Goal: Task Accomplishment & Management: Use online tool/utility

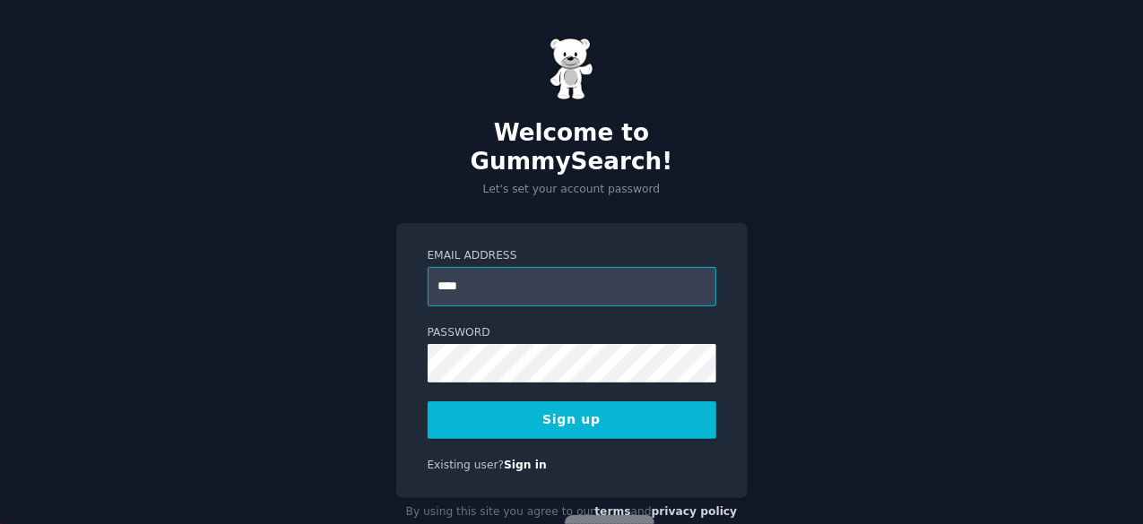
type input "**********"
click at [563, 402] on button "Sign up" at bounding box center [572, 421] width 289 height 38
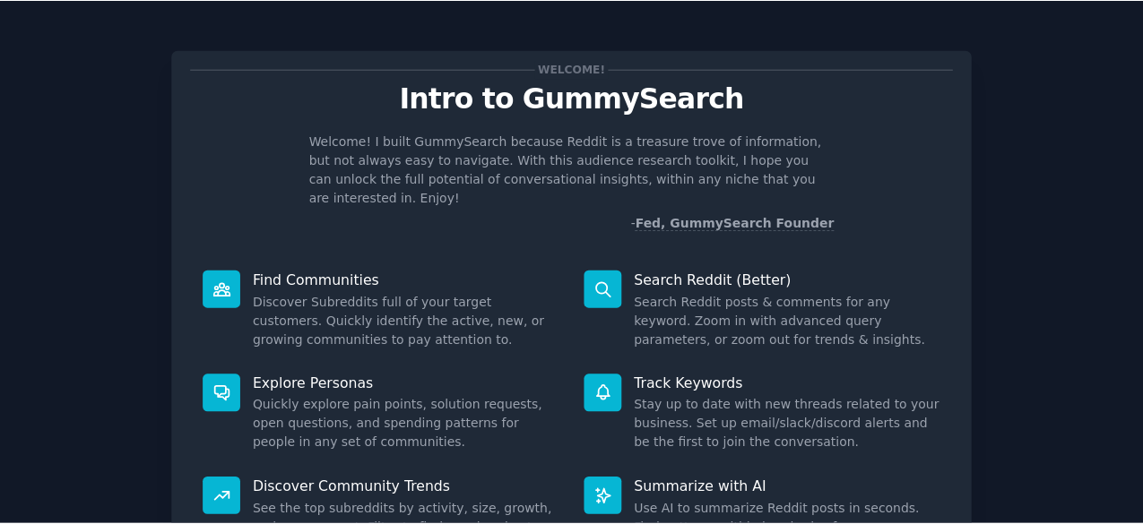
scroll to position [176, 0]
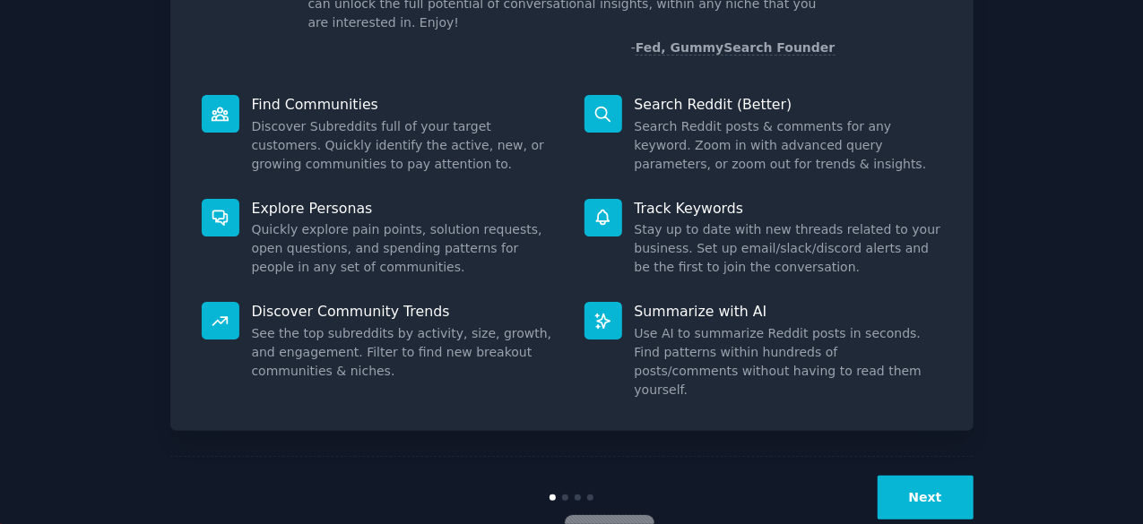
click at [921, 476] on button "Next" at bounding box center [925, 498] width 96 height 44
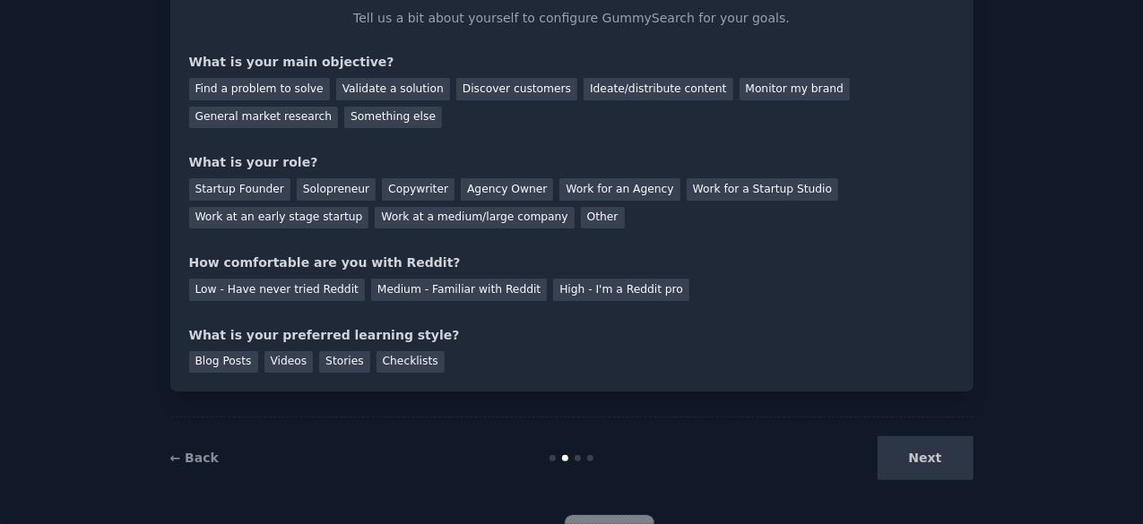
scroll to position [117, 0]
click at [941, 462] on div "Next" at bounding box center [839, 459] width 268 height 44
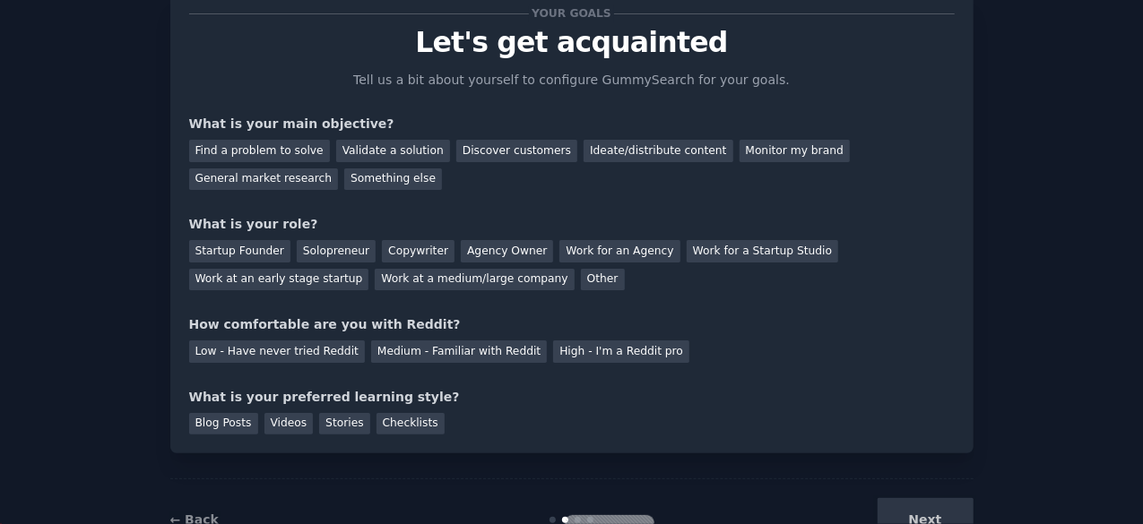
scroll to position [0, 0]
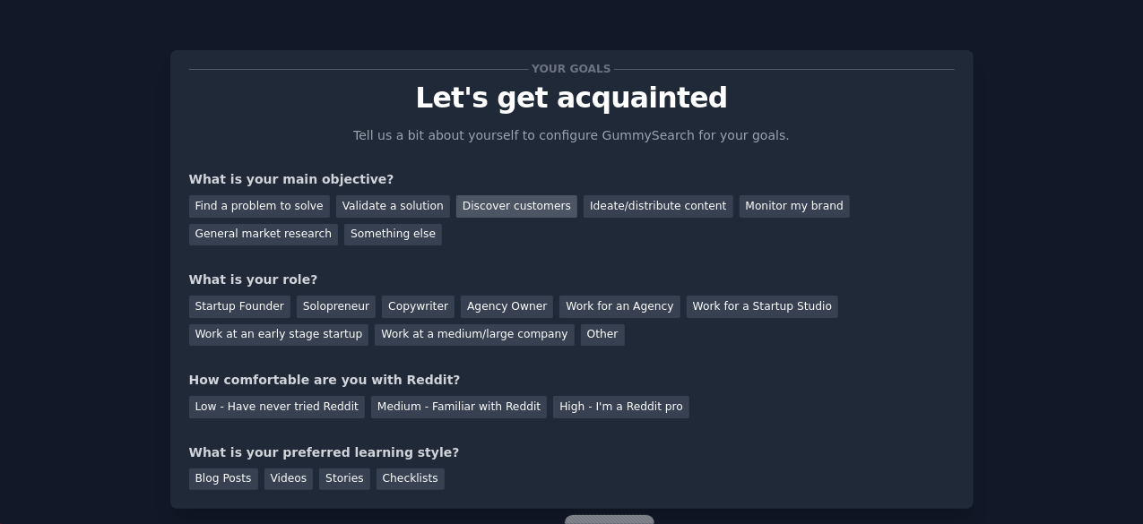
click at [498, 209] on div "Discover customers" at bounding box center [516, 206] width 121 height 22
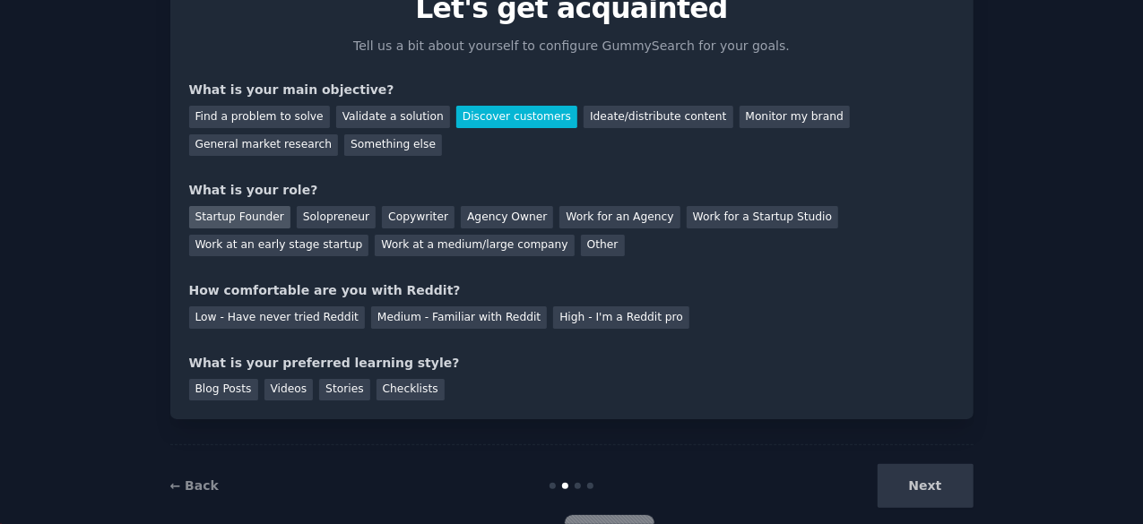
click at [228, 214] on div "Startup Founder" at bounding box center [239, 217] width 101 height 22
click at [427, 315] on div "Medium - Familiar with Reddit" at bounding box center [459, 318] width 176 height 22
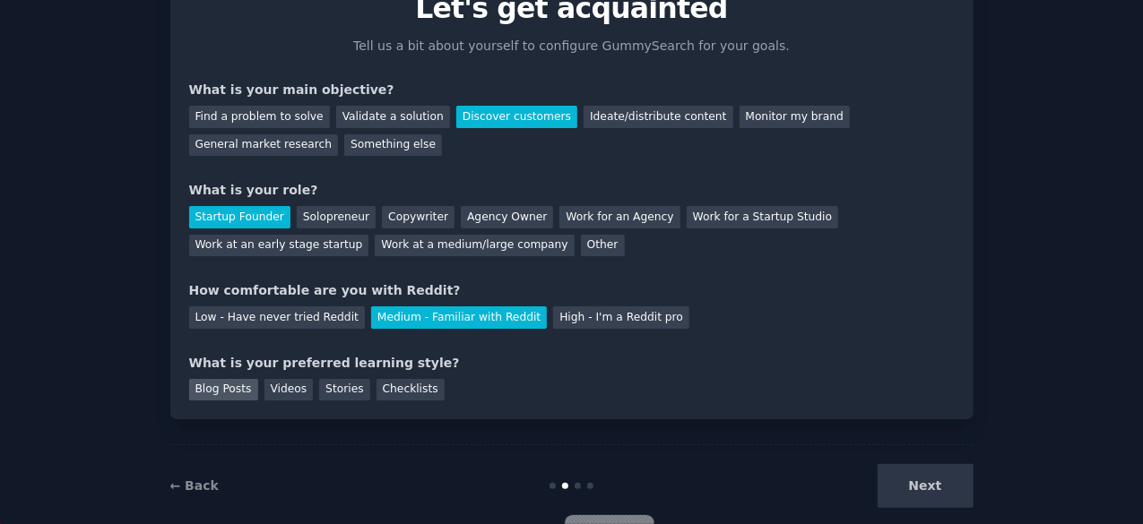
click at [220, 393] on div "Blog Posts" at bounding box center [223, 390] width 69 height 22
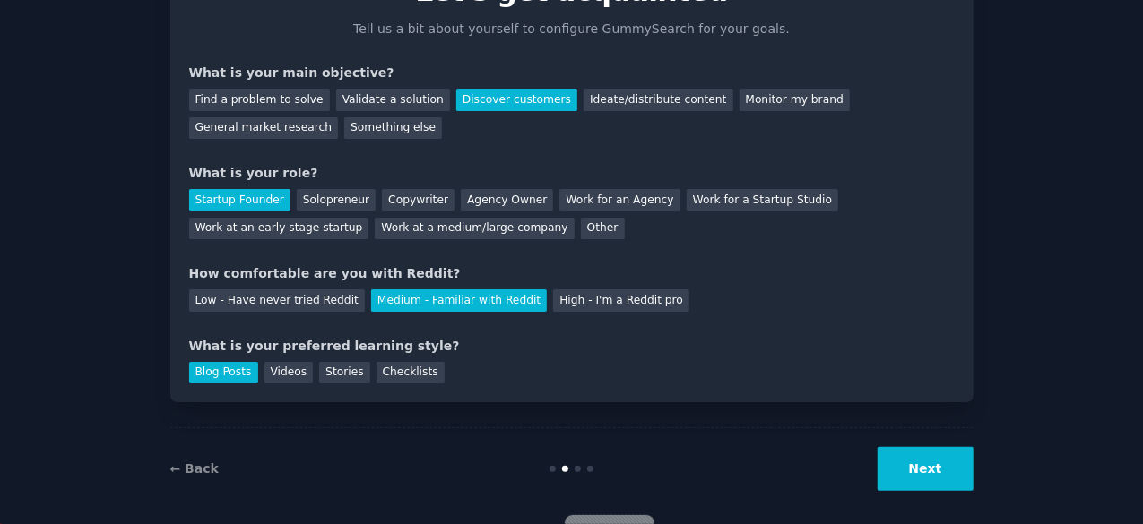
scroll to position [117, 0]
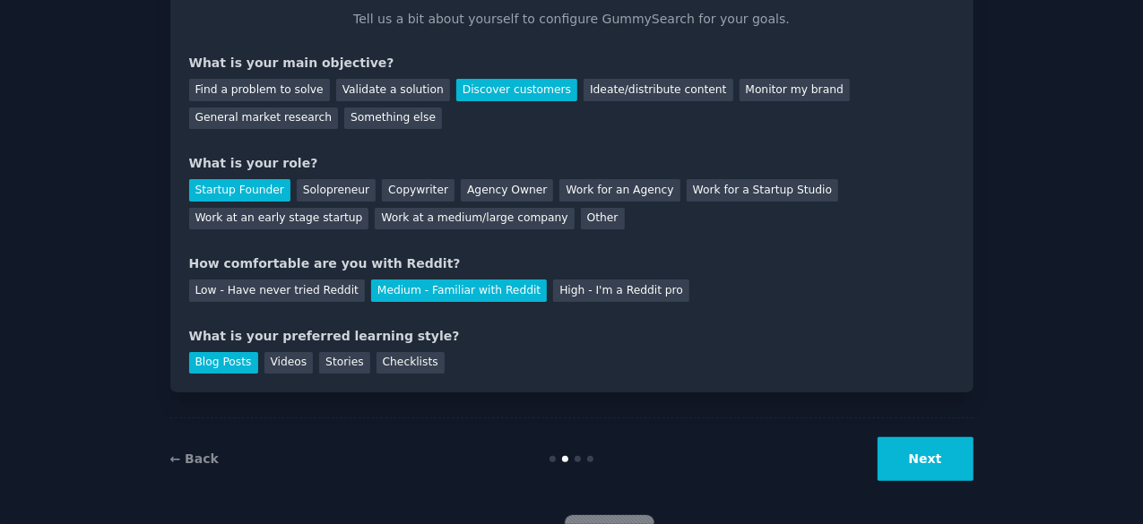
click at [906, 455] on button "Next" at bounding box center [925, 459] width 96 height 44
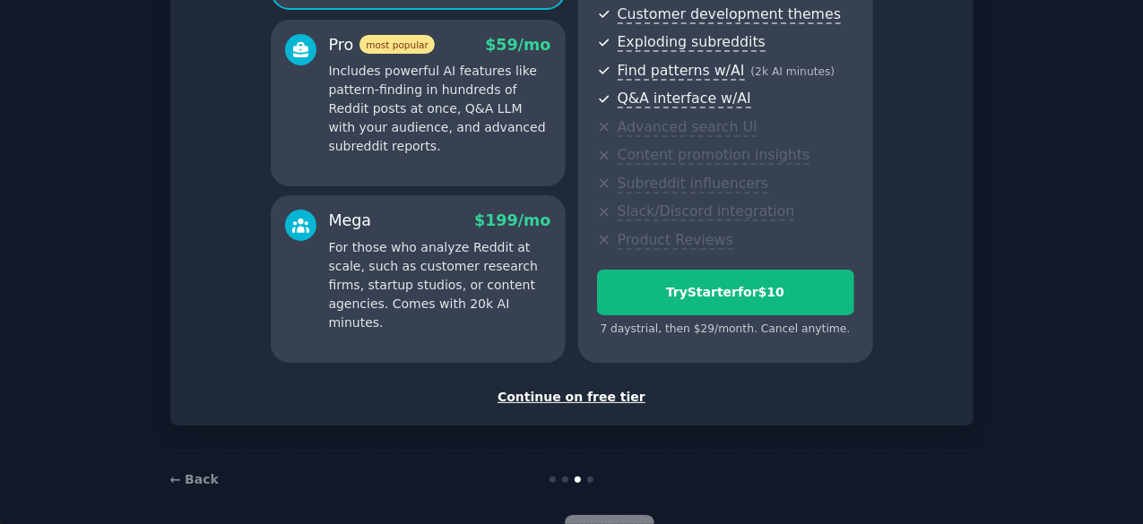
scroll to position [324, 0]
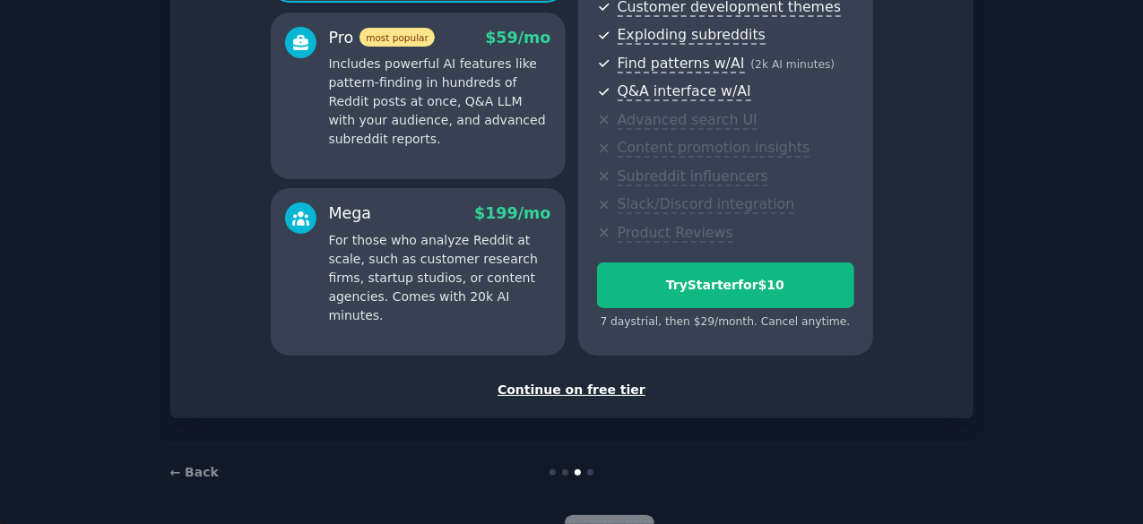
click at [581, 387] on div "Continue on free tier" at bounding box center [571, 390] width 765 height 19
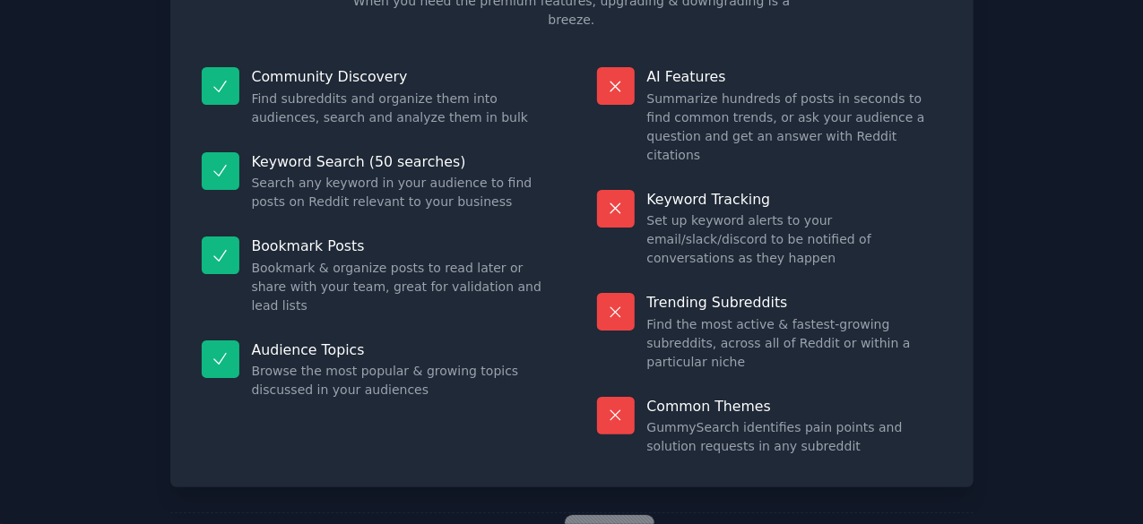
scroll to position [173, 0]
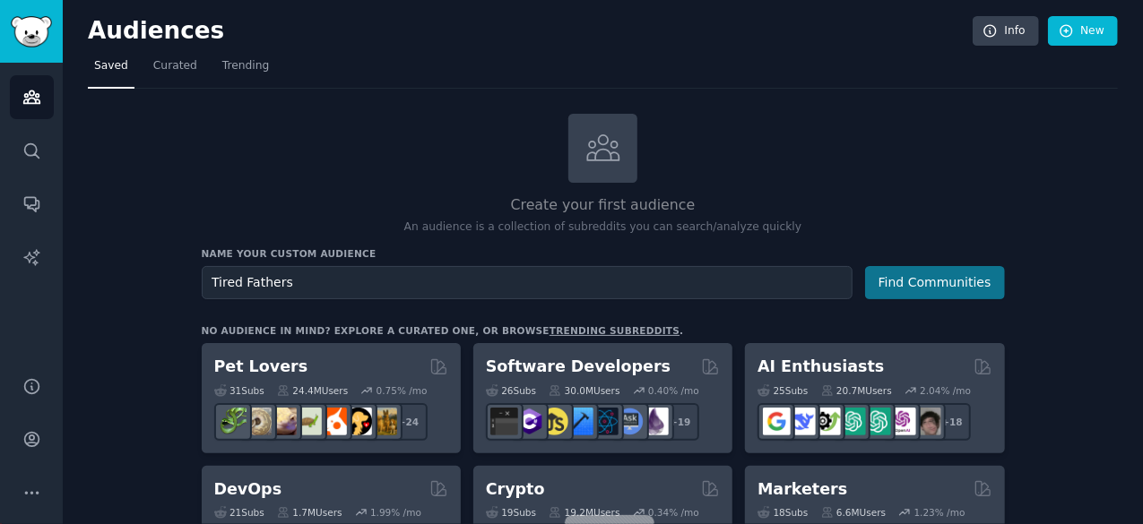
type input "Tired Fathers"
click at [952, 281] on button "Find Communities" at bounding box center [935, 282] width 140 height 33
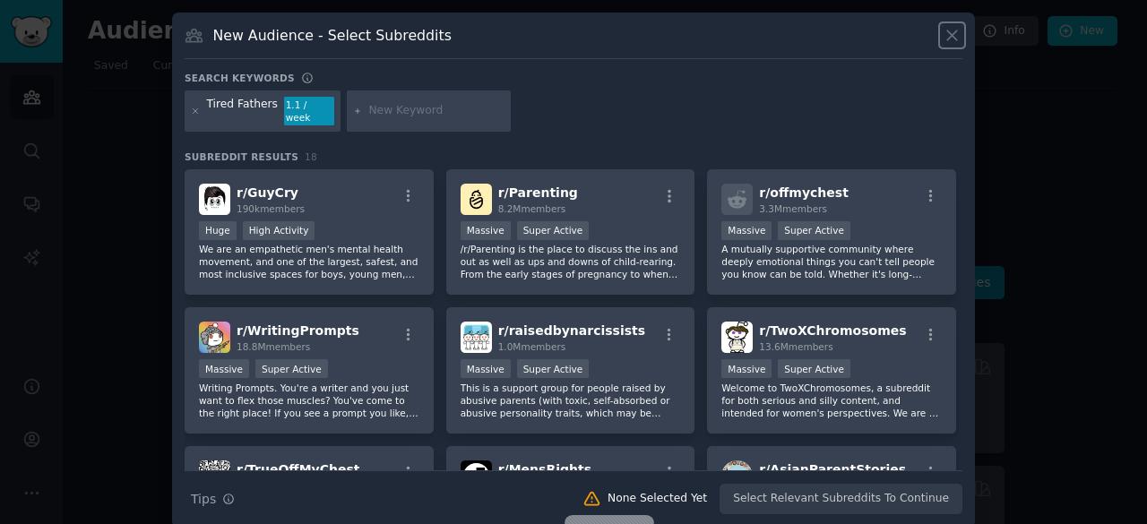
click at [952, 33] on icon at bounding box center [952, 35] width 10 height 10
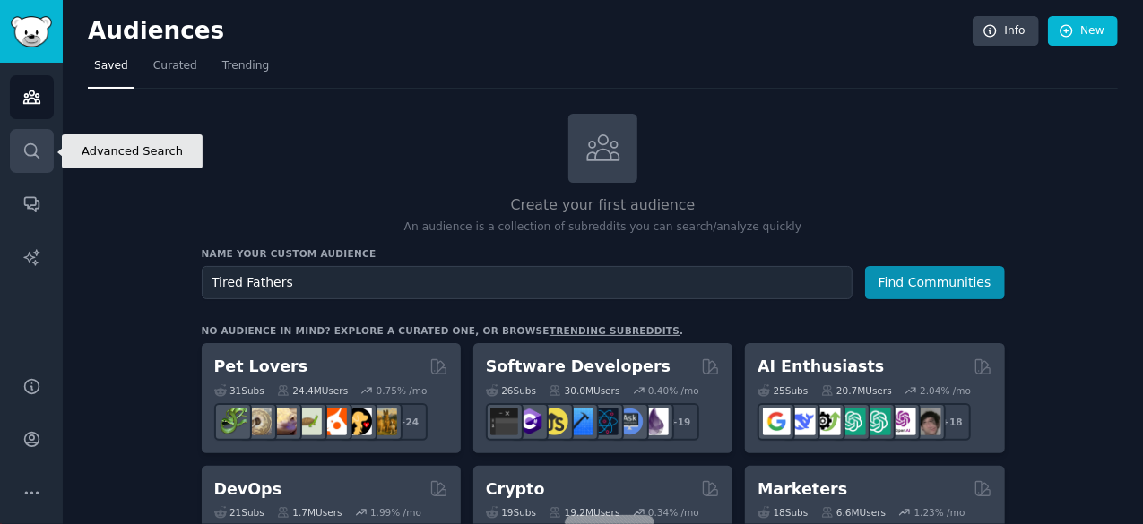
click at [21, 147] on link "Search" at bounding box center [32, 151] width 44 height 44
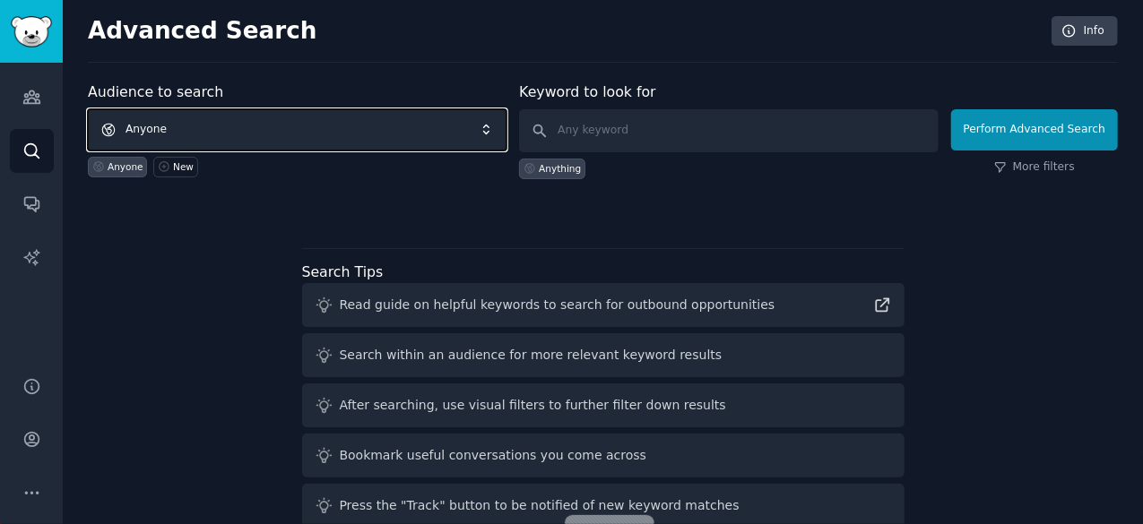
click at [305, 126] on span "Anyone" at bounding box center [297, 129] width 419 height 41
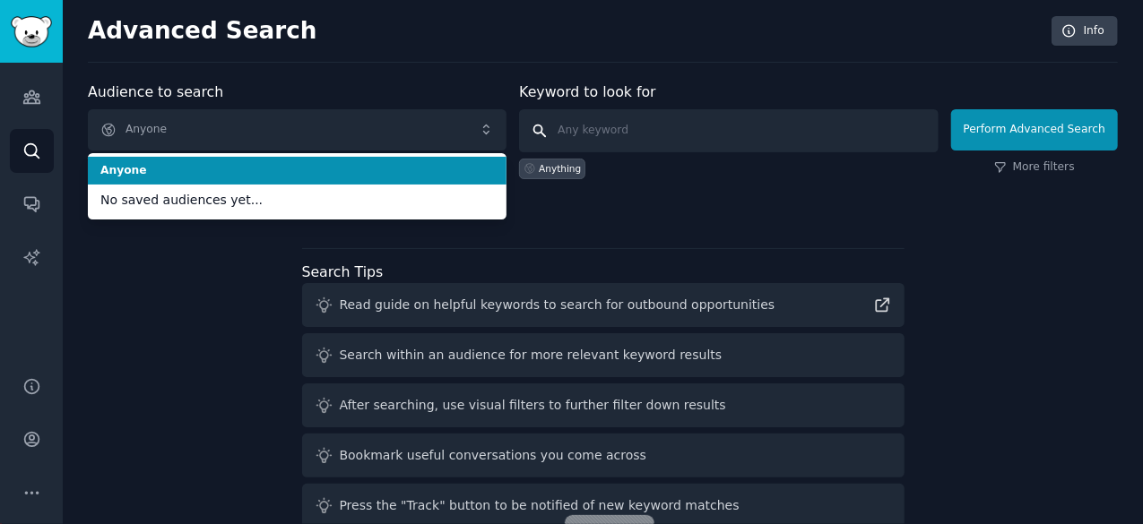
click at [593, 123] on input "text" at bounding box center [728, 130] width 419 height 43
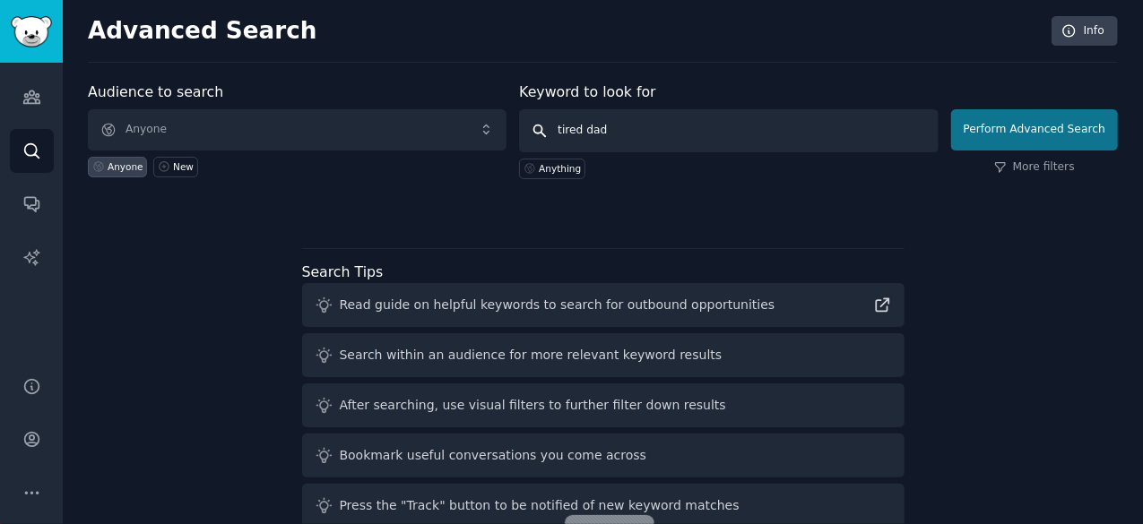
type input "tired dad"
click at [1054, 137] on button "Perform Advanced Search" at bounding box center [1034, 129] width 167 height 41
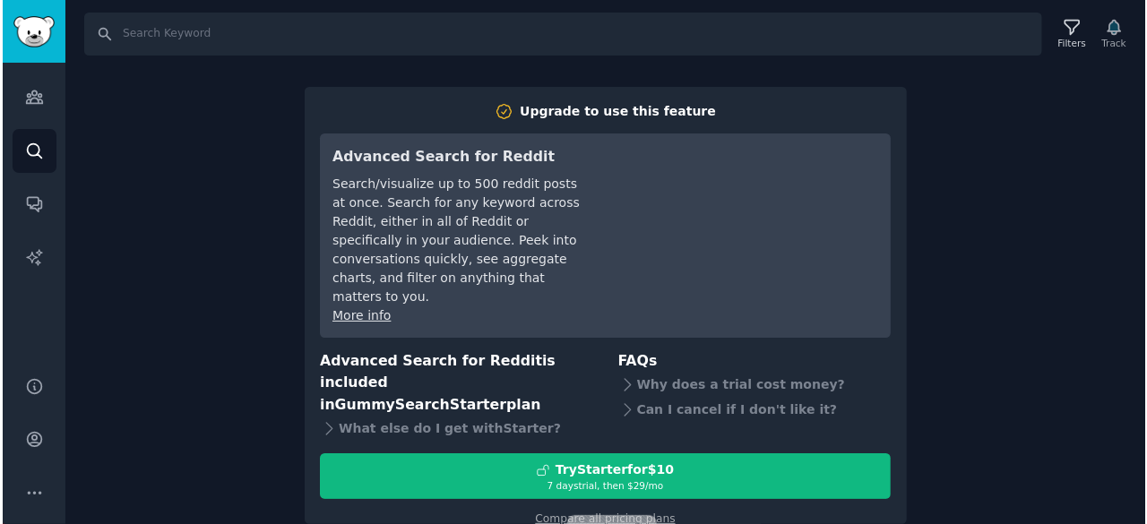
scroll to position [1, 0]
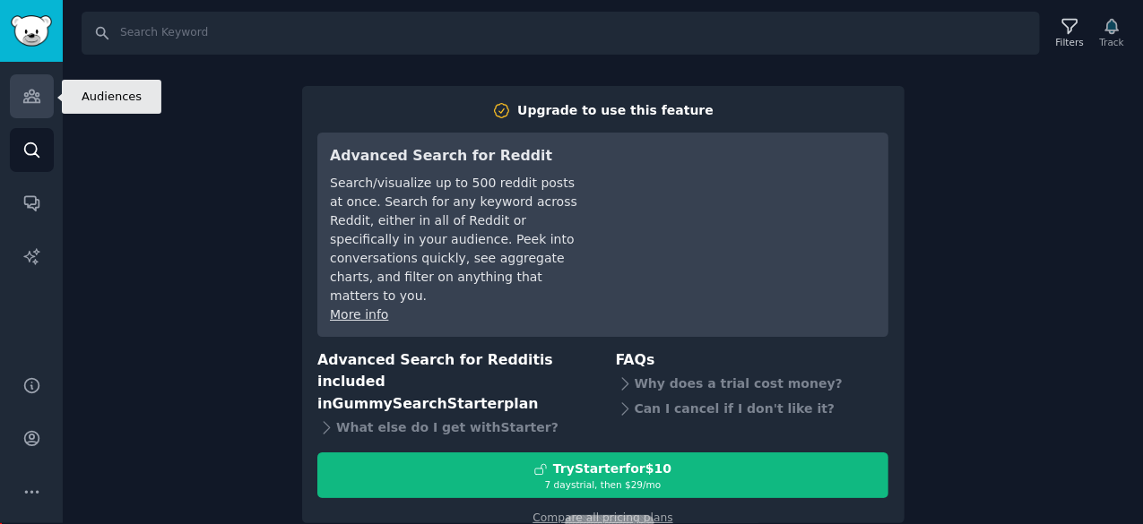
click at [42, 83] on link "Audiences" at bounding box center [32, 96] width 44 height 44
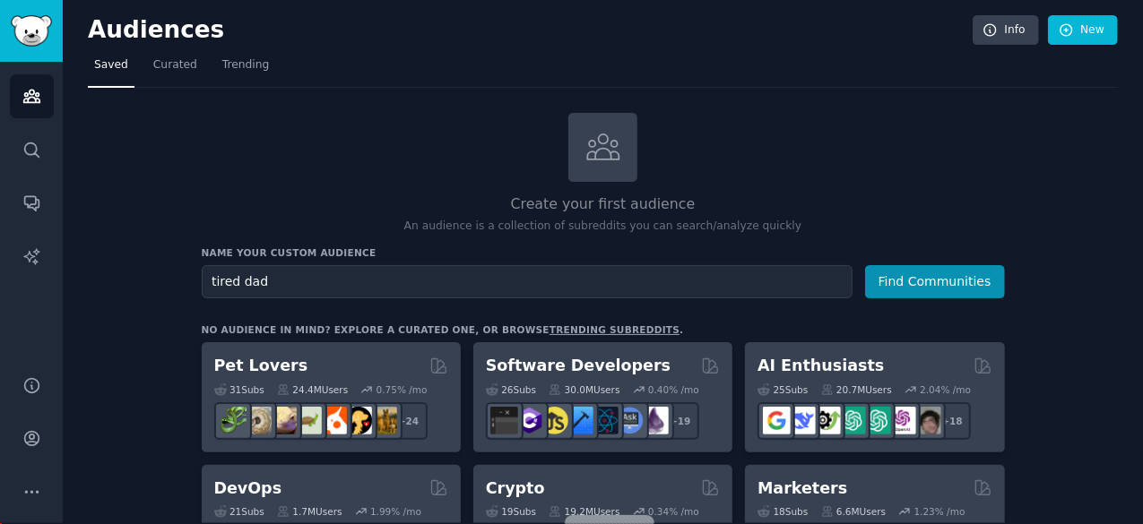
type input "tired dad"
click at [865, 265] on button "Find Communities" at bounding box center [935, 281] width 140 height 33
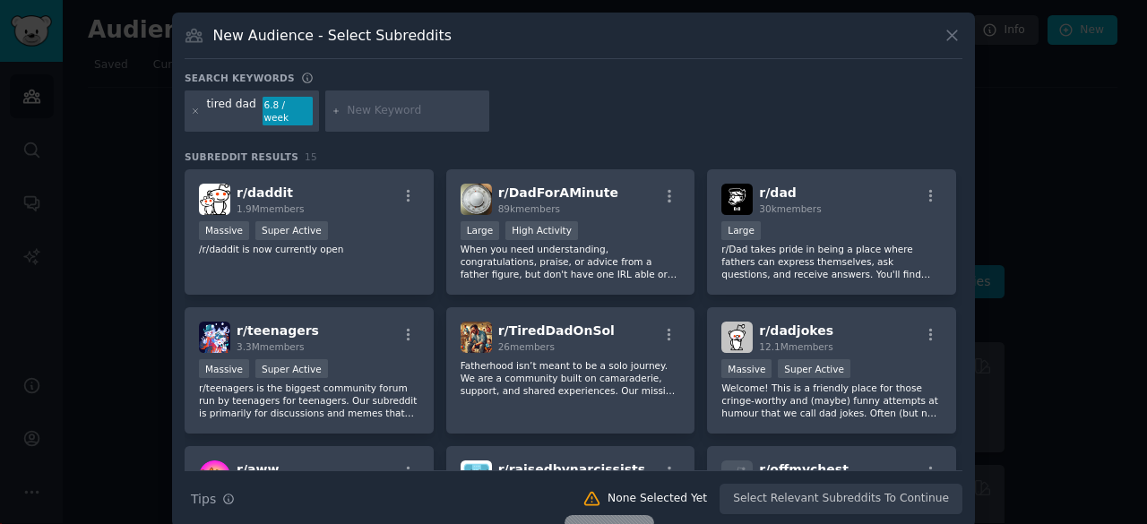
click at [372, 221] on div "Massive Super Active" at bounding box center [309, 232] width 220 height 22
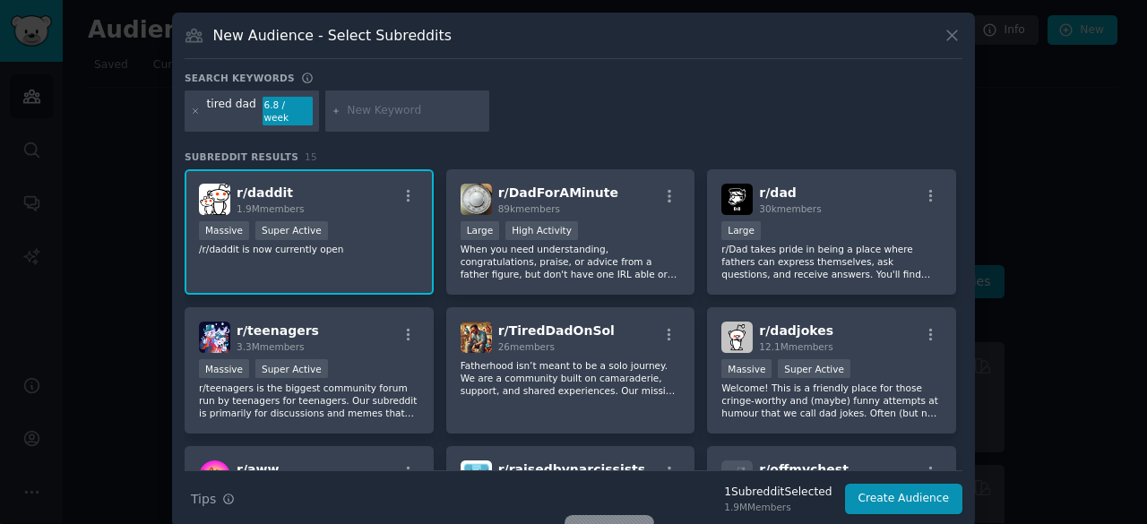
click at [315, 186] on div "r/ daddit 1.9M members" at bounding box center [309, 199] width 220 height 31
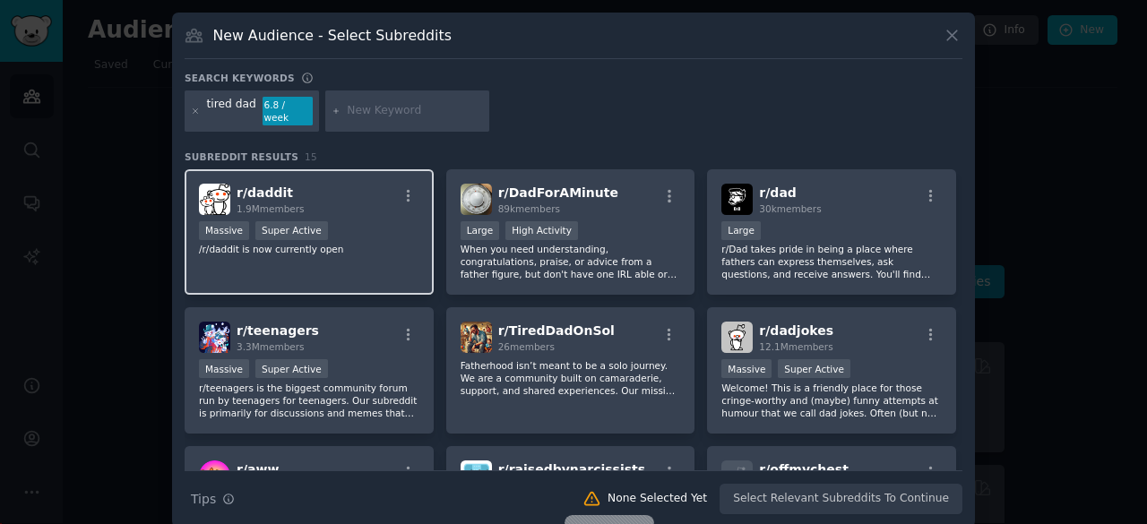
click at [315, 186] on div "r/ daddit 1.9M members" at bounding box center [309, 199] width 220 height 31
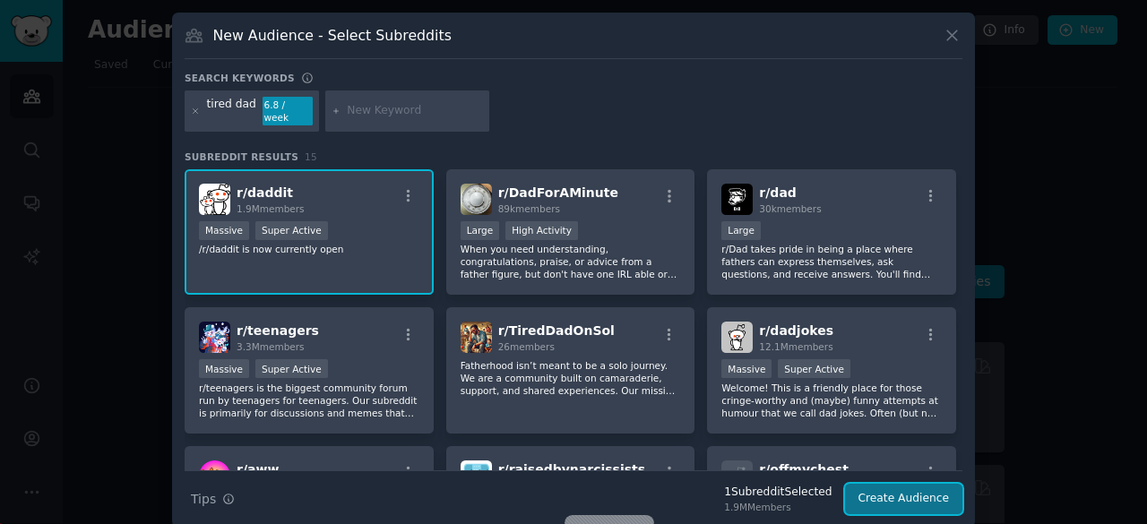
click at [907, 484] on button "Create Audience" at bounding box center [904, 499] width 118 height 30
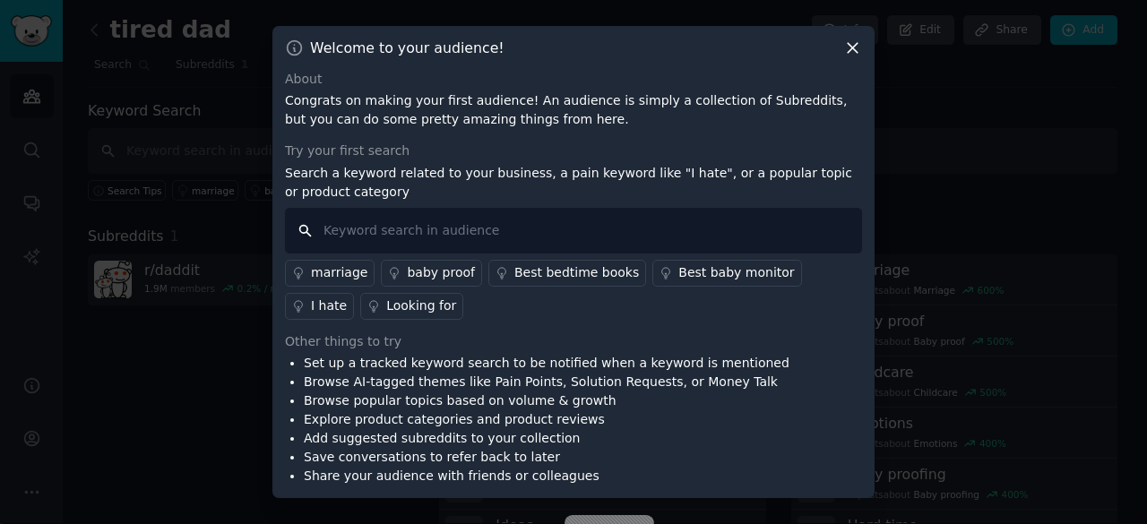
click at [433, 238] on input "text" at bounding box center [573, 231] width 577 height 46
type input "tired dad"
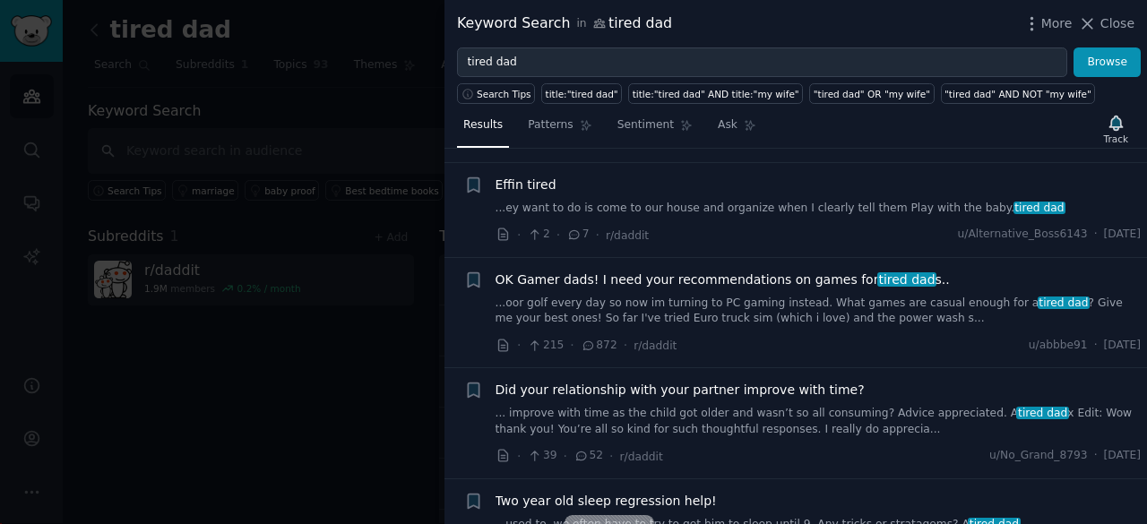
scroll to position [3173, 0]
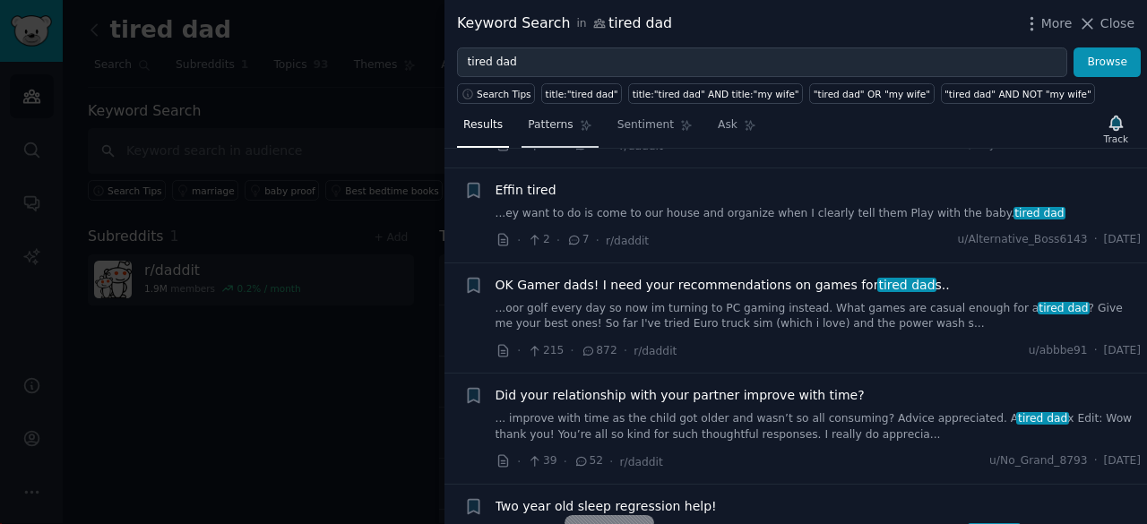
click at [534, 126] on span "Patterns" at bounding box center [550, 125] width 45 height 16
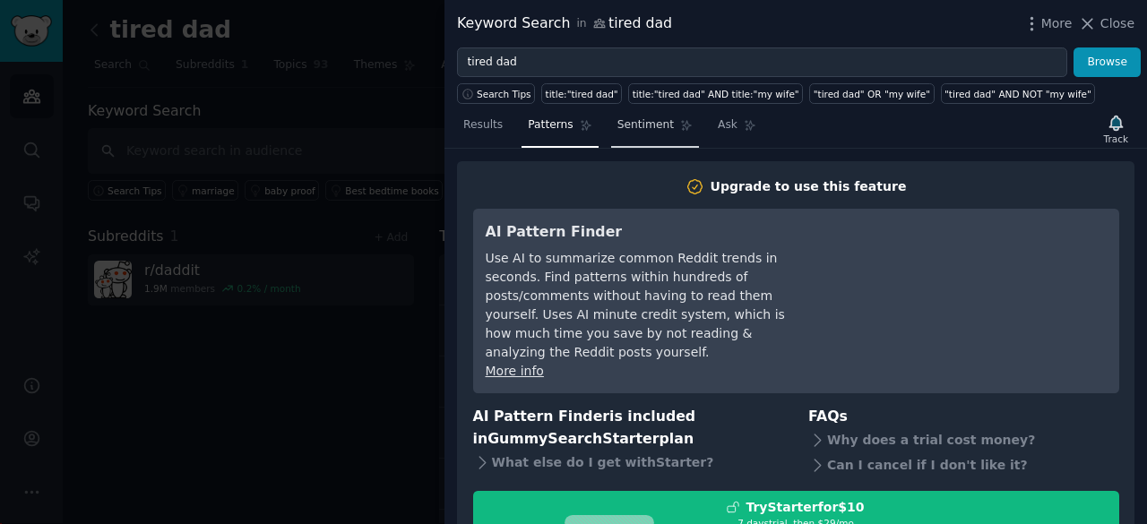
click at [636, 118] on span "Sentiment" at bounding box center [646, 125] width 56 height 16
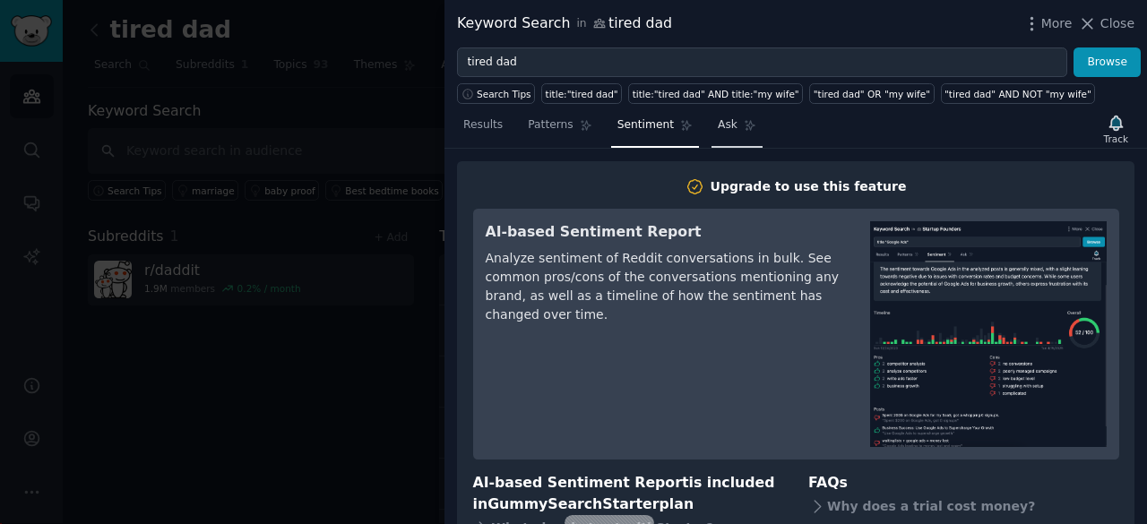
click at [718, 123] on span "Ask" at bounding box center [728, 125] width 20 height 16
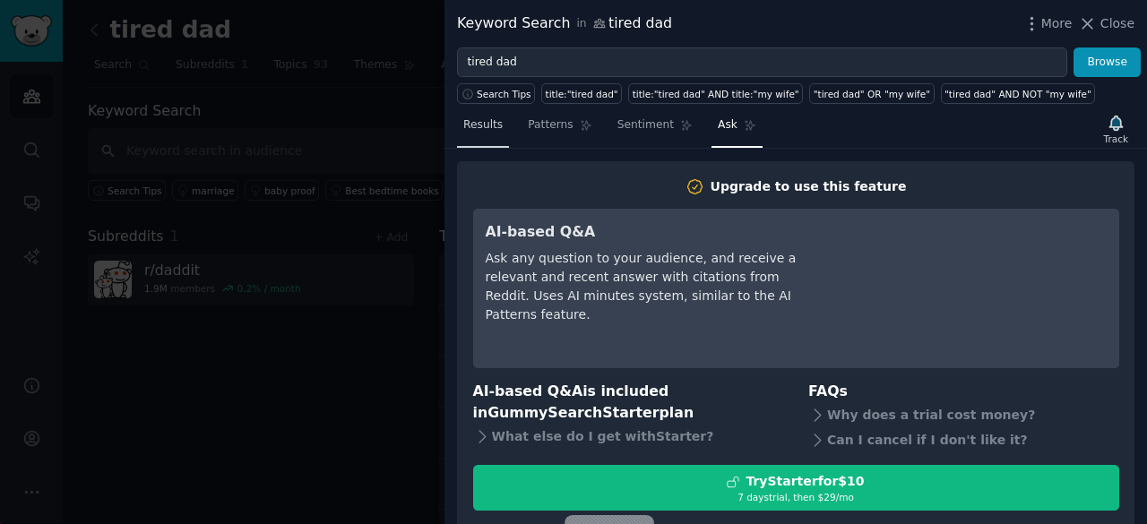
click at [489, 125] on span "Results" at bounding box center [482, 125] width 39 height 16
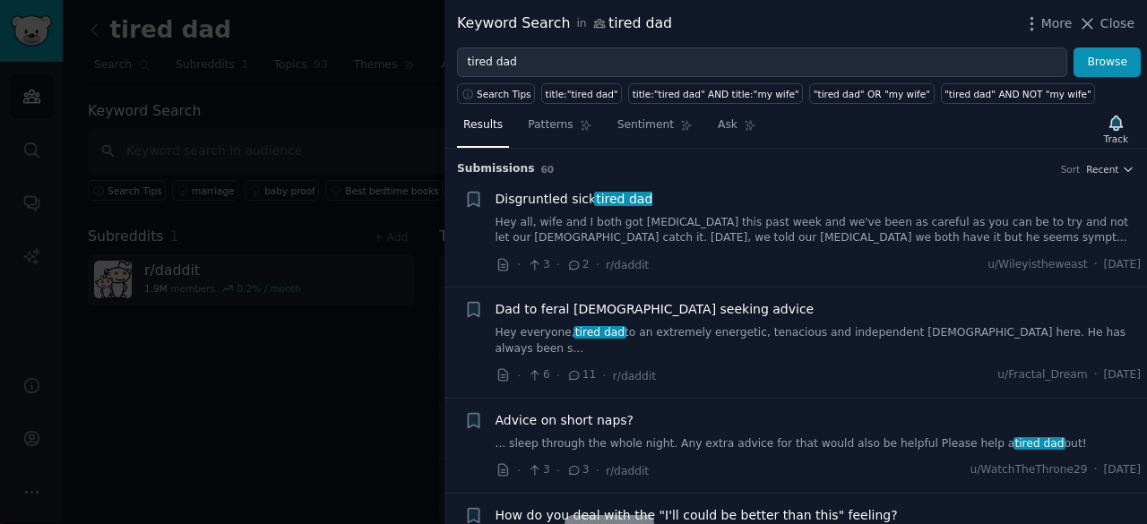
click at [545, 202] on span "Disgruntled sick tired dad" at bounding box center [575, 199] width 158 height 19
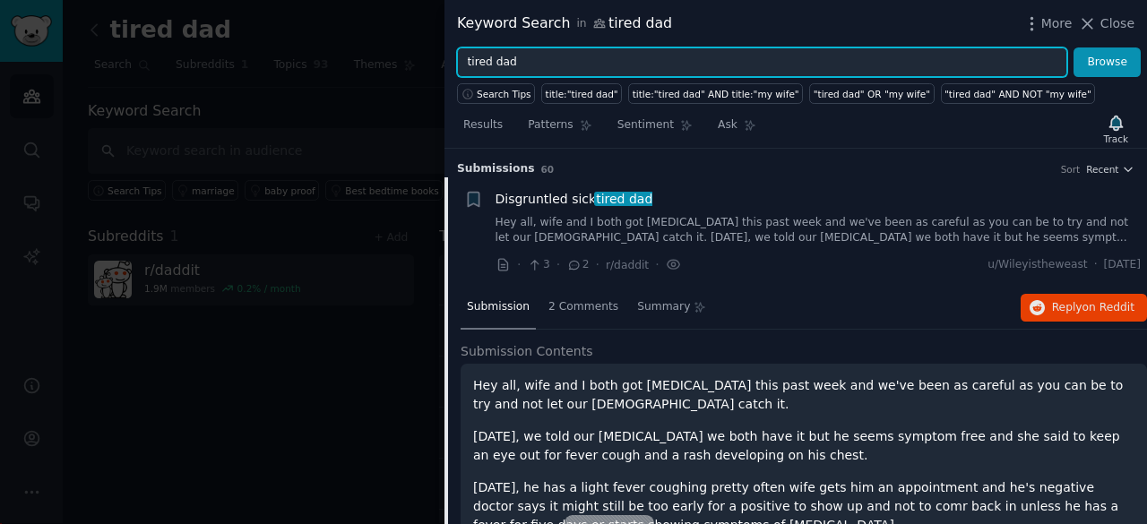
click at [653, 62] on input "tired dad" at bounding box center [762, 63] width 610 height 30
click at [1074, 48] on button "Browse" at bounding box center [1107, 63] width 67 height 30
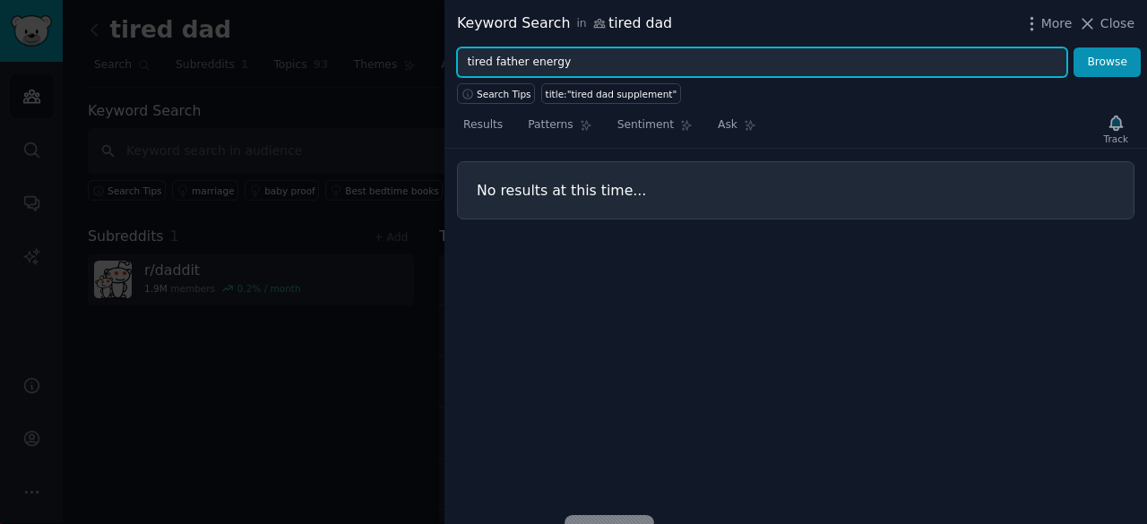
click at [1074, 48] on button "Browse" at bounding box center [1107, 63] width 67 height 30
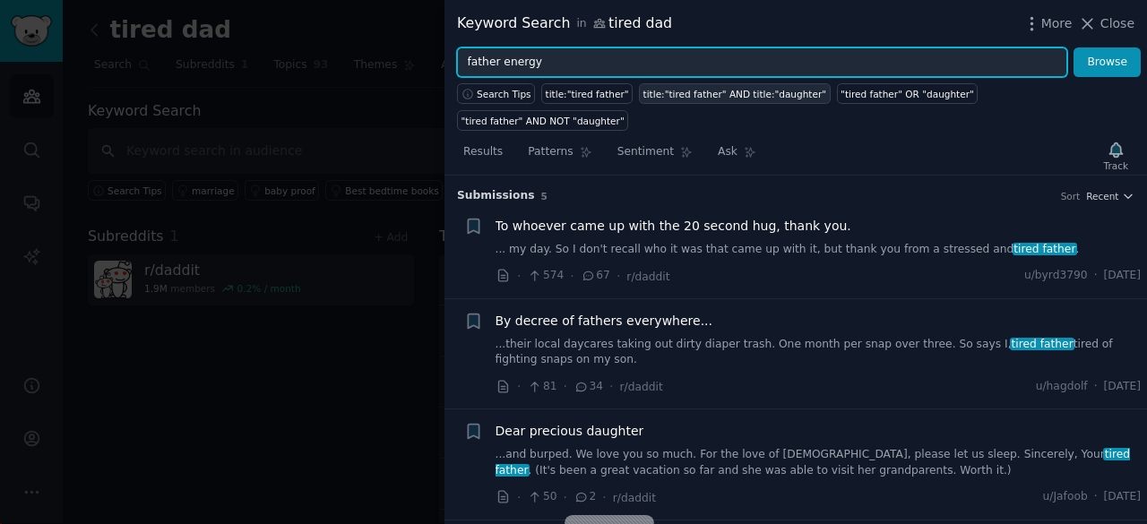
type input "father energy"
click at [1074, 48] on button "Browse" at bounding box center [1107, 63] width 67 height 30
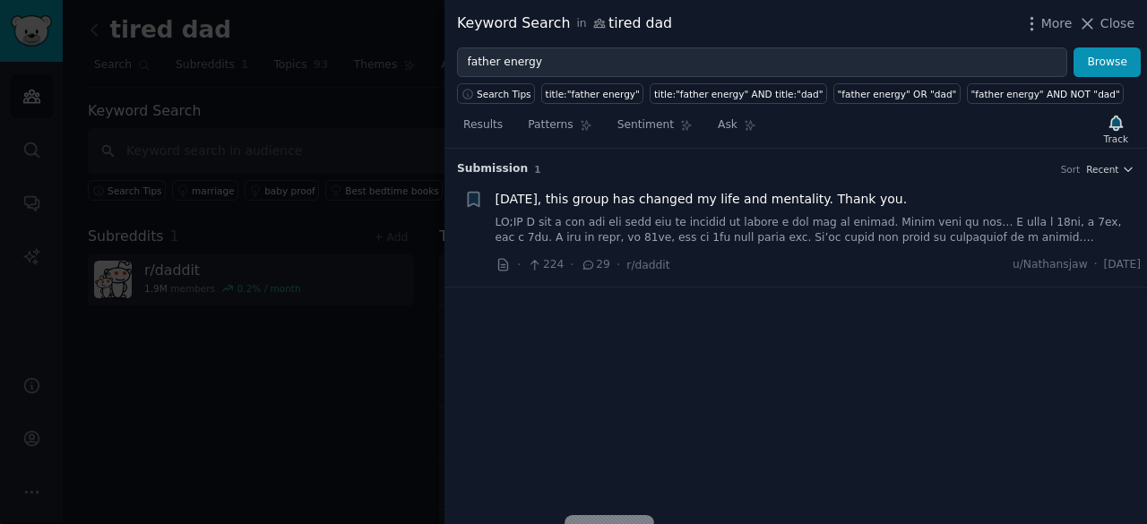
click at [632, 230] on link at bounding box center [819, 230] width 646 height 31
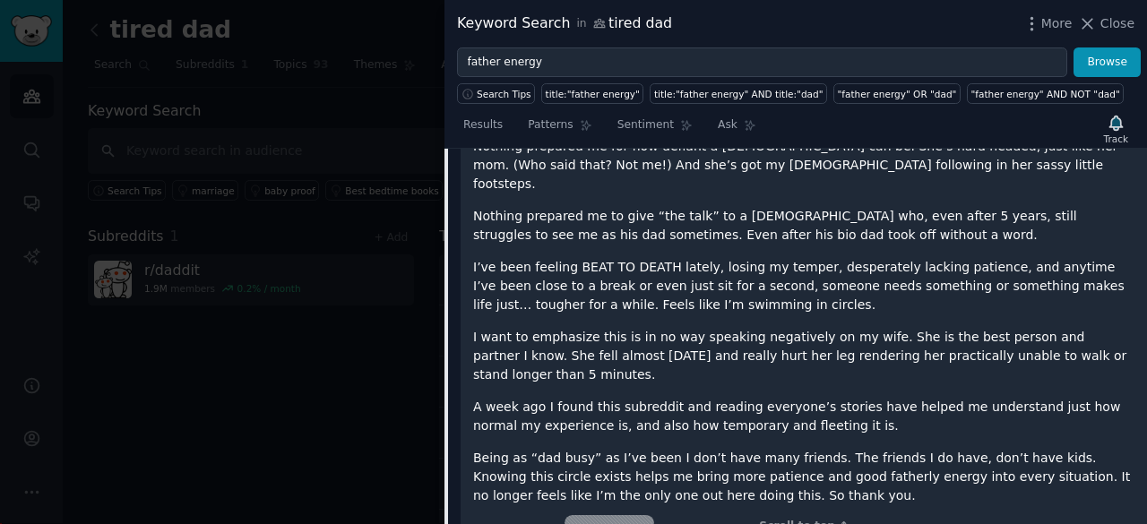
scroll to position [394, 0]
